Goal: Transaction & Acquisition: Book appointment/travel/reservation

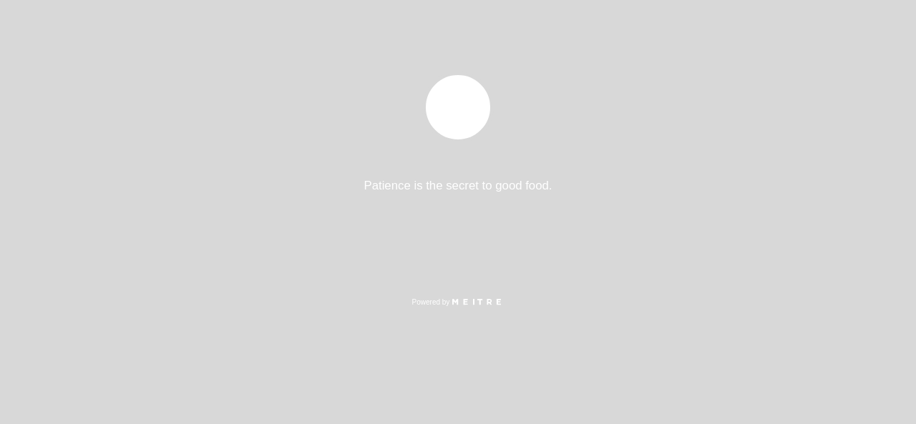
select select "es"
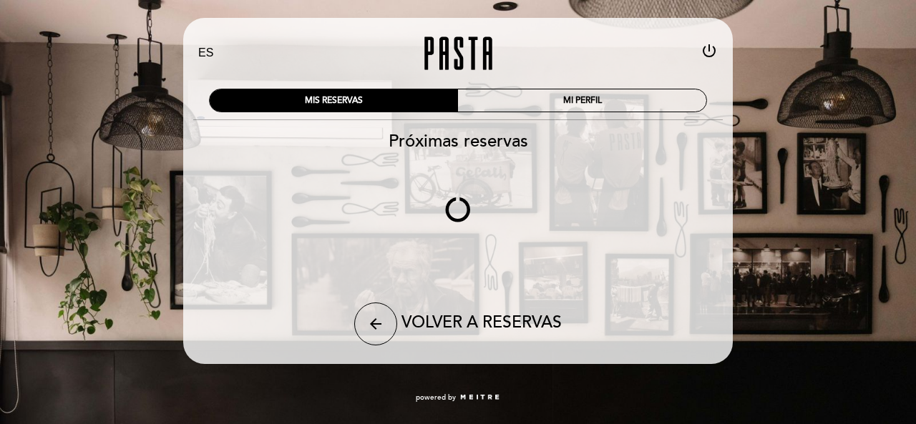
drag, startPoint x: 485, startPoint y: 180, endPoint x: 504, endPoint y: 201, distance: 28.4
click at [504, 201] on div "Patience is the secret to good food. Powered by" at bounding box center [458, 189] width 888 height 229
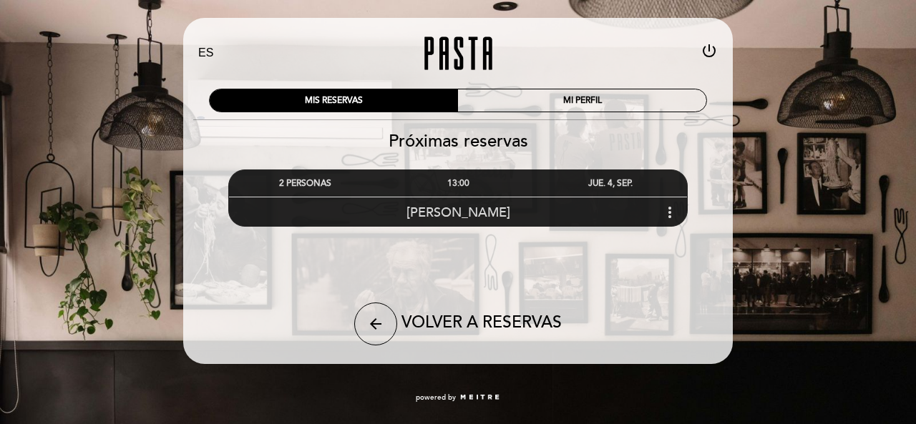
click at [672, 207] on icon "more_vert" at bounding box center [669, 212] width 17 height 17
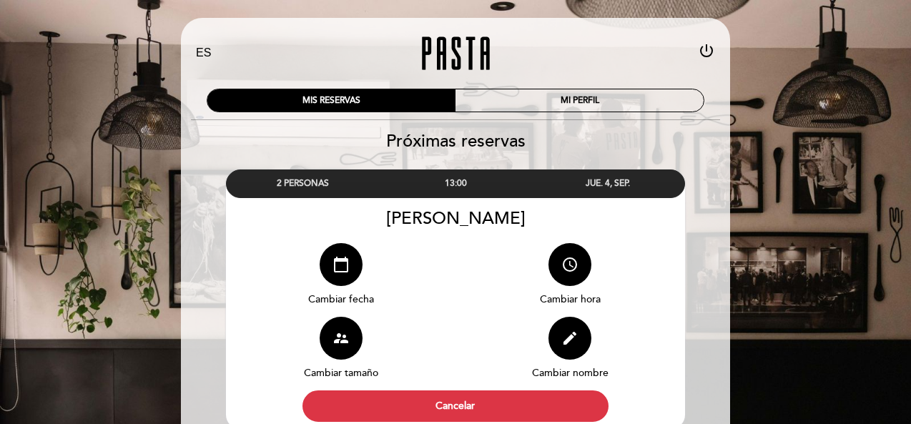
scroll to position [56, 0]
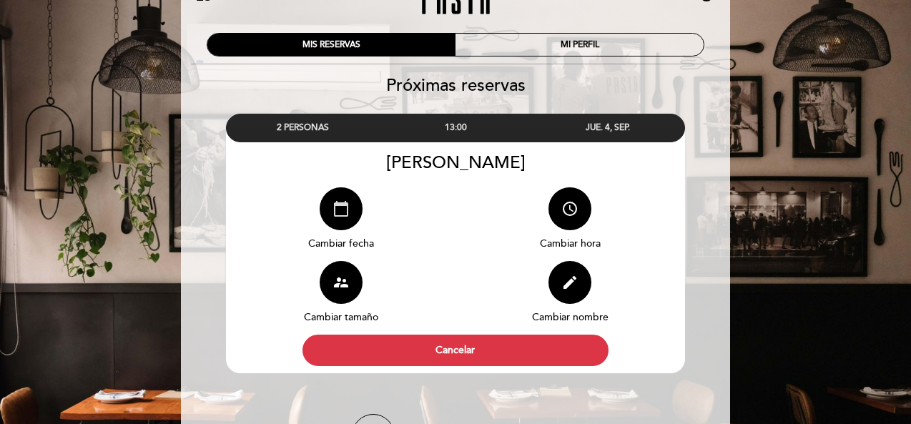
click at [342, 212] on icon "calendar_today" at bounding box center [341, 208] width 17 height 17
select select "es"
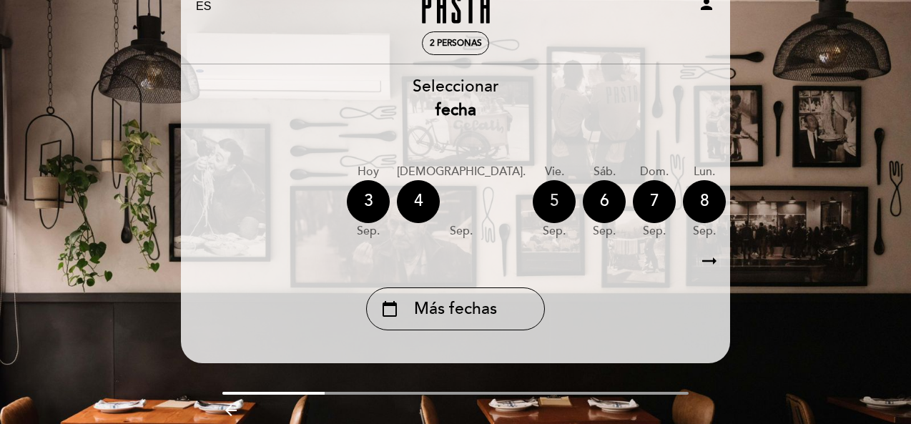
scroll to position [104, 0]
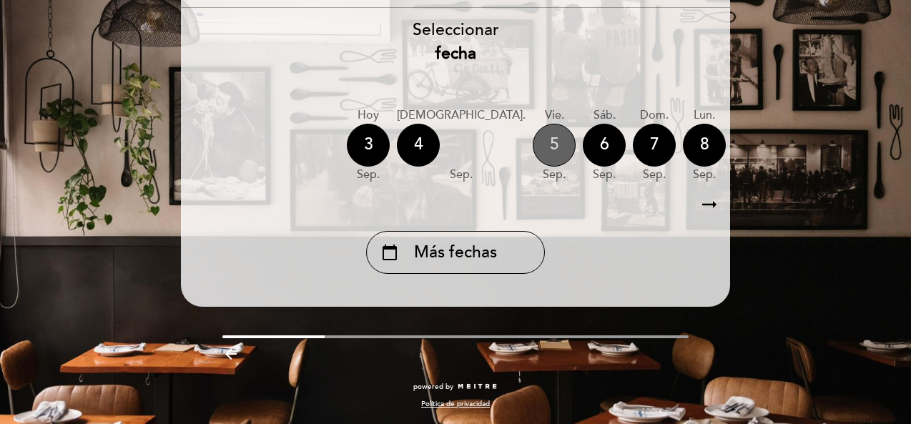
click at [533, 141] on div "5" at bounding box center [554, 145] width 43 height 43
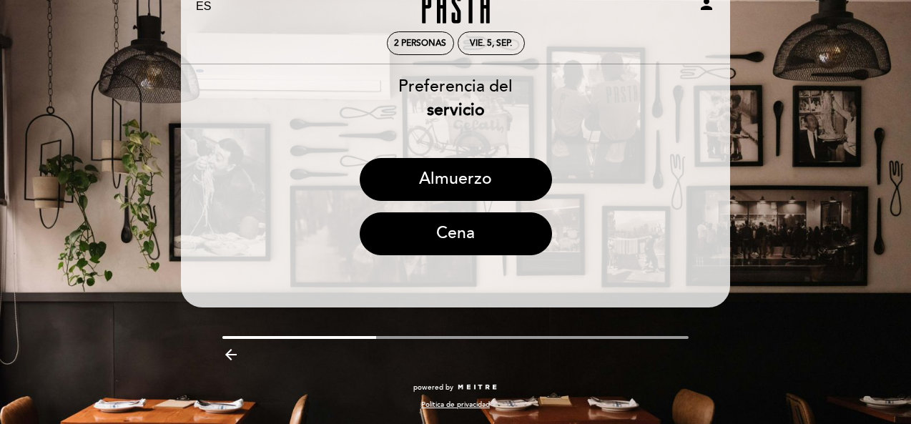
click at [492, 202] on div "Almuerzo" at bounding box center [455, 185] width 551 height 54
click at [448, 174] on button "Almuerzo" at bounding box center [456, 179] width 192 height 43
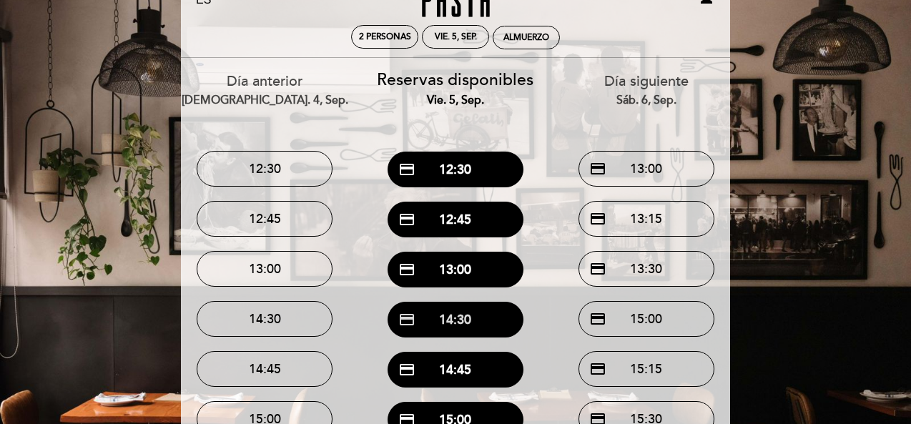
scroll to position [52, 0]
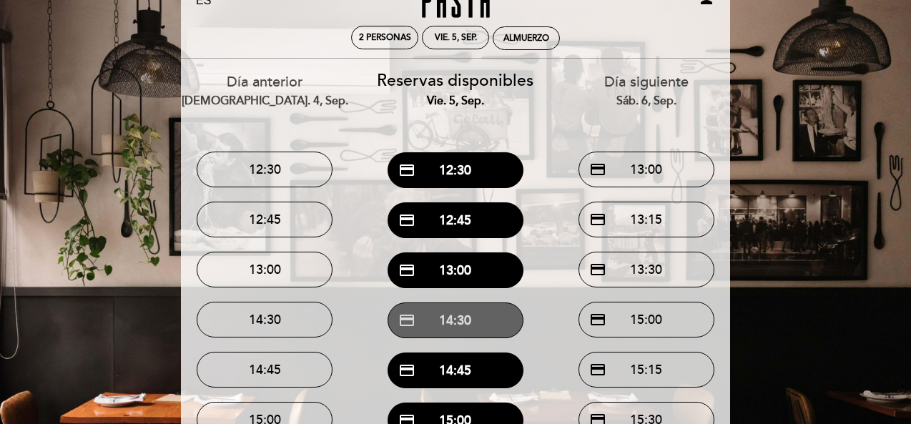
click at [460, 327] on button "credit_card 14:30" at bounding box center [456, 321] width 136 height 36
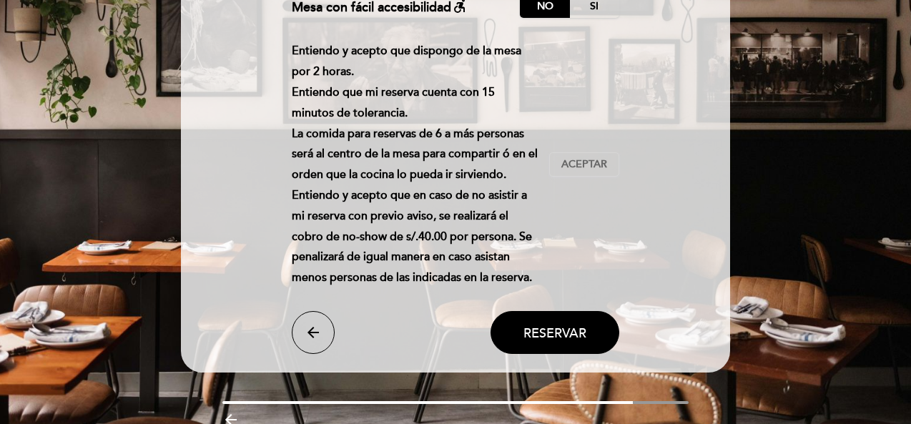
scroll to position [227, 0]
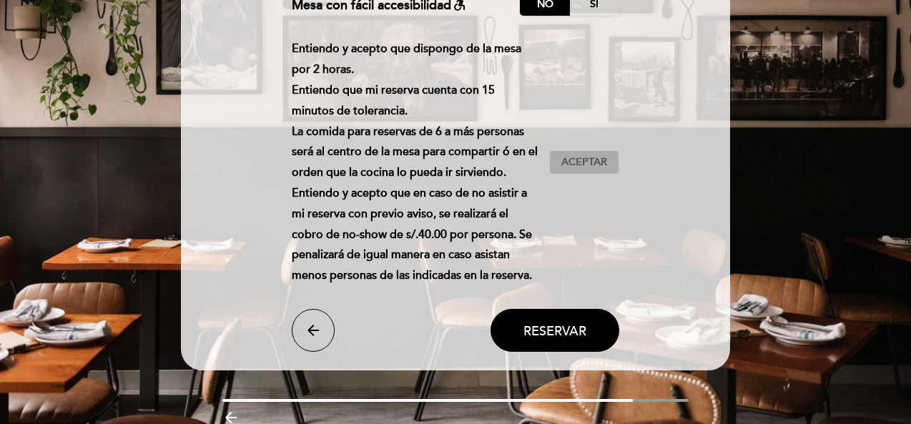
click at [604, 157] on span "Aceptar" at bounding box center [584, 162] width 46 height 15
click at [551, 330] on span "Reservar" at bounding box center [555, 331] width 63 height 16
click at [574, 341] on button "Reservar" at bounding box center [555, 330] width 129 height 43
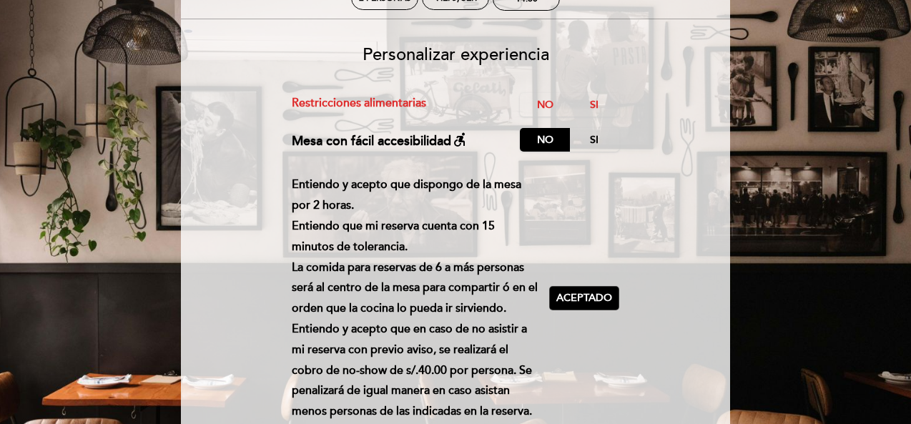
scroll to position [90, 0]
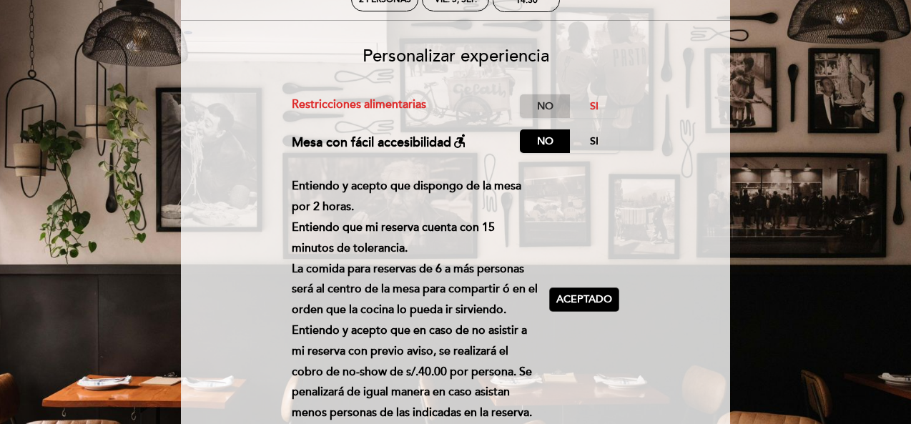
click at [553, 107] on label "No" at bounding box center [545, 106] width 50 height 24
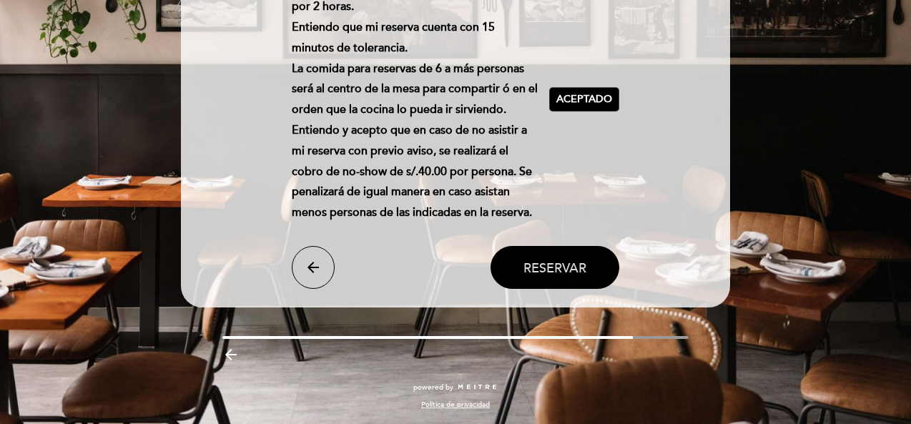
click at [572, 267] on span "Reservar" at bounding box center [555, 268] width 63 height 16
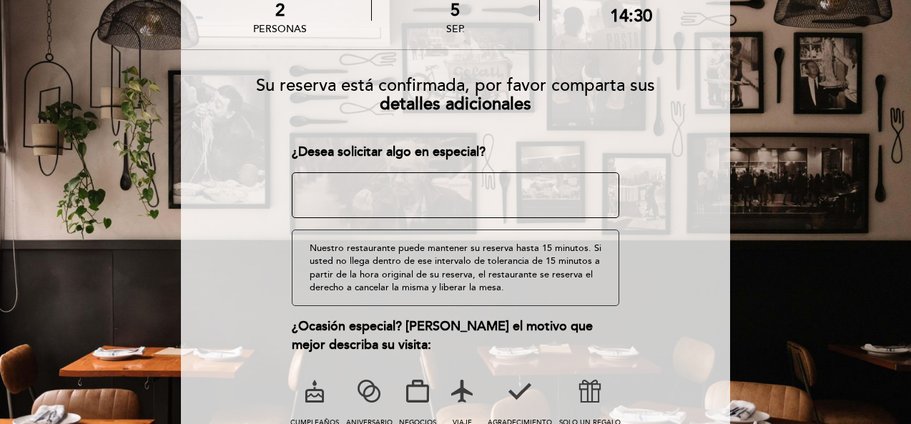
scroll to position [259, 0]
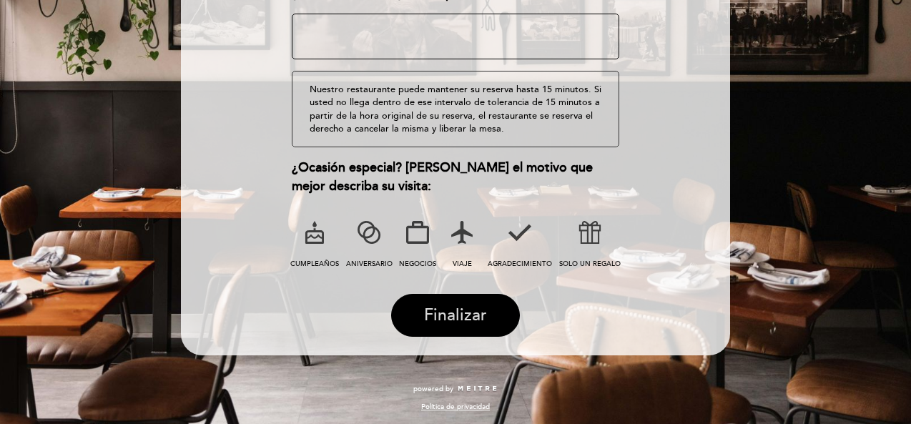
click at [495, 304] on button "Finalizar" at bounding box center [455, 315] width 129 height 43
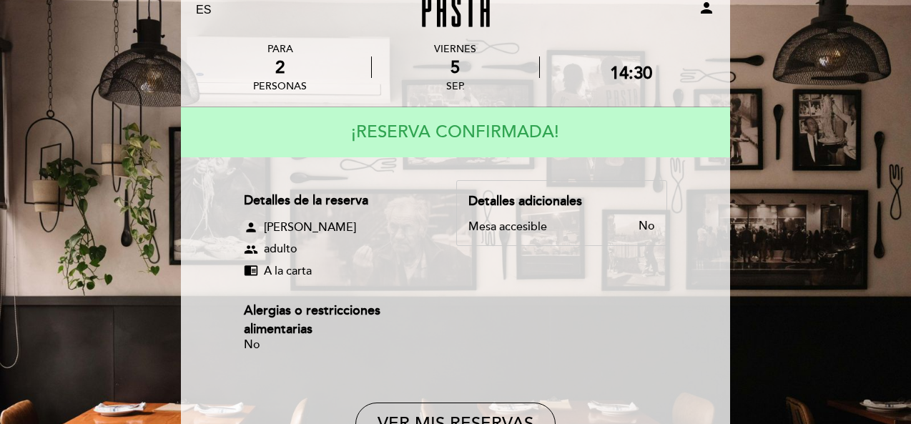
scroll to position [202, 0]
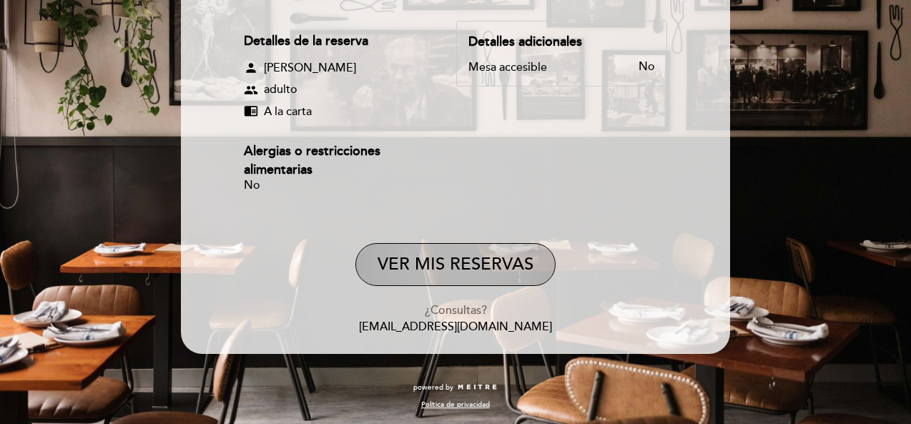
click at [462, 264] on button "VER MIS RESERVAS" at bounding box center [455, 264] width 200 height 43
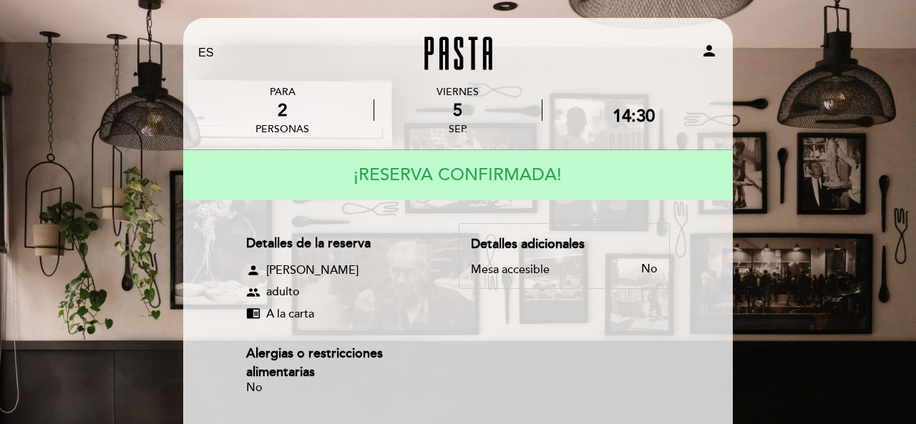
select select "es"
